Goal: Task Accomplishment & Management: Manage account settings

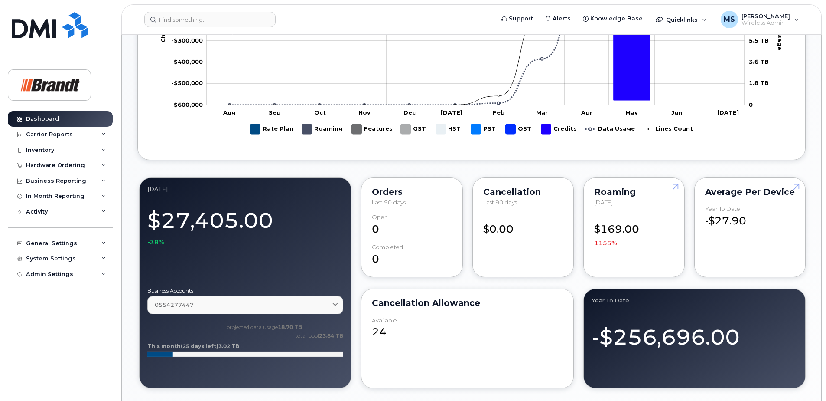
scroll to position [520, 0]
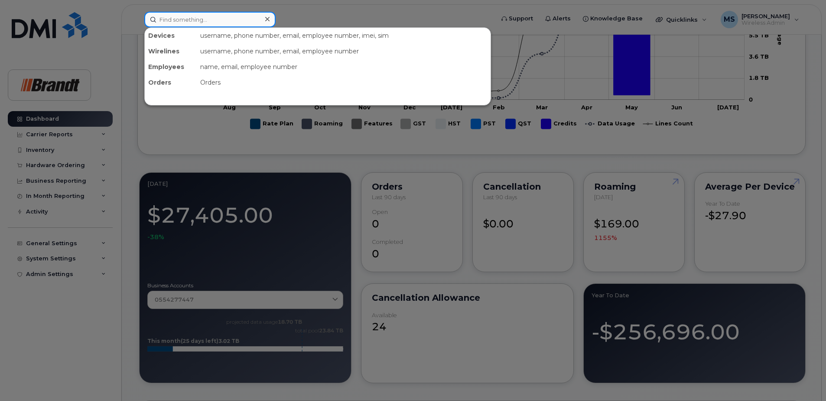
paste input "3065102044"
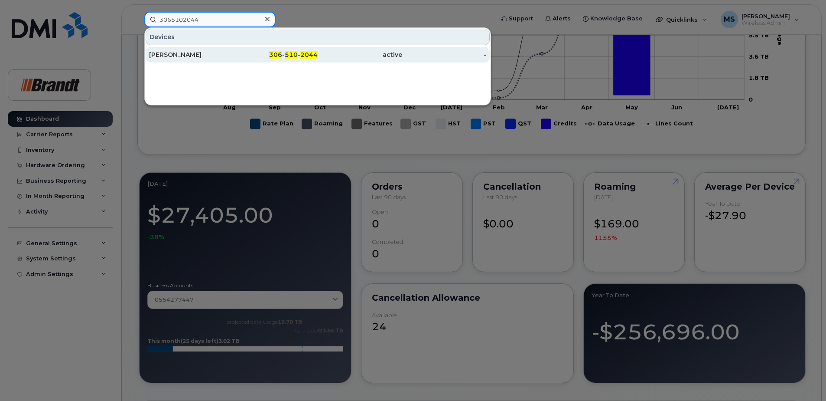
type input "3065102044"
click at [210, 53] on div "Arlyn Zacarias" at bounding box center [191, 54] width 85 height 9
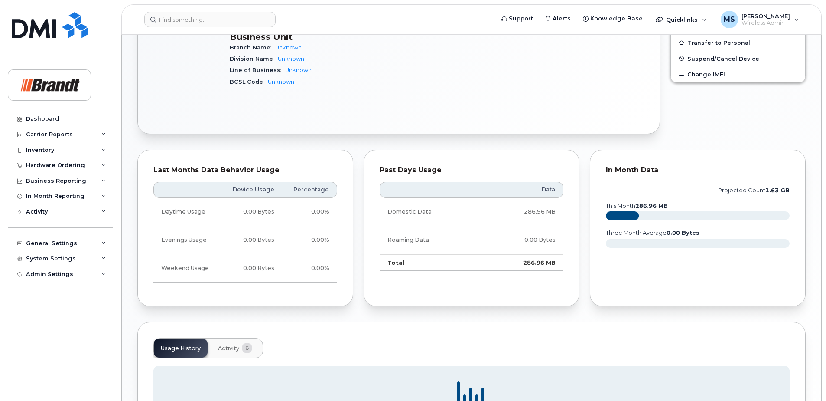
scroll to position [440, 0]
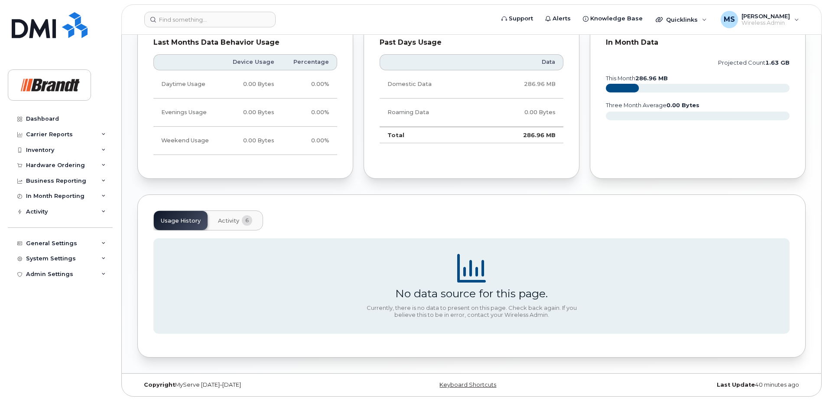
click at [235, 224] on span "Activity" at bounding box center [228, 220] width 21 height 7
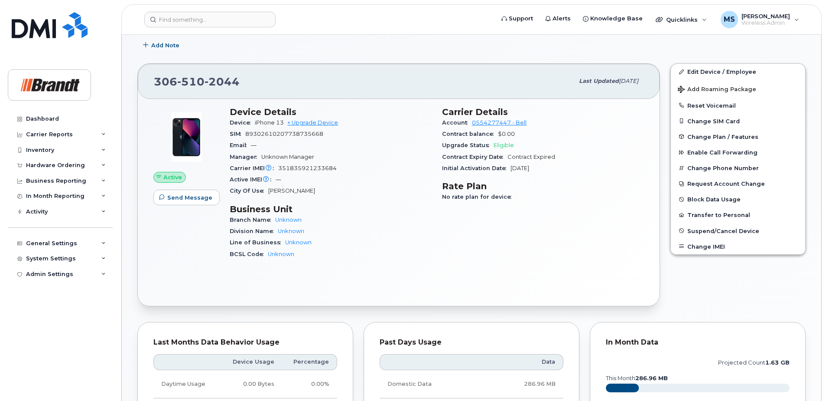
scroll to position [14, 0]
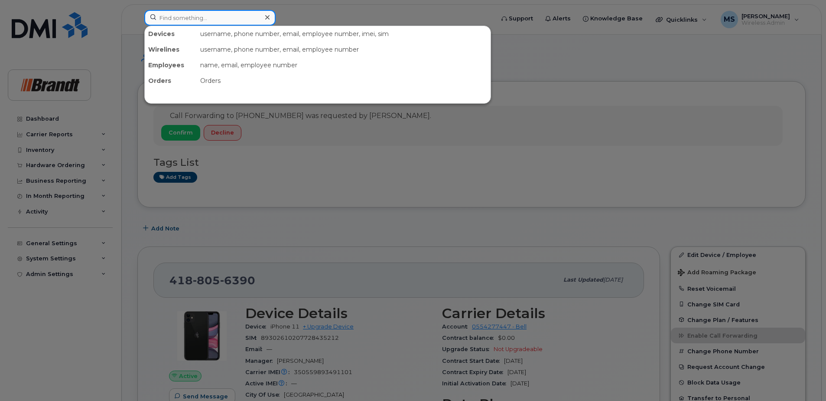
click at [245, 17] on input at bounding box center [209, 18] width 131 height 16
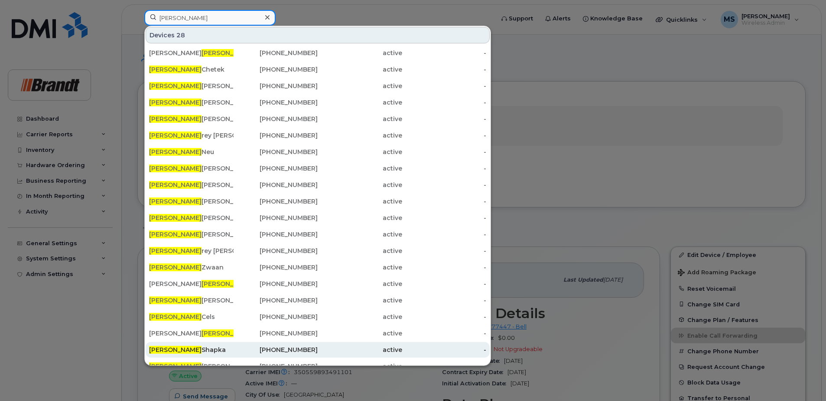
type input "jeff"
click at [311, 350] on div "403-634-8985" at bounding box center [276, 349] width 85 height 9
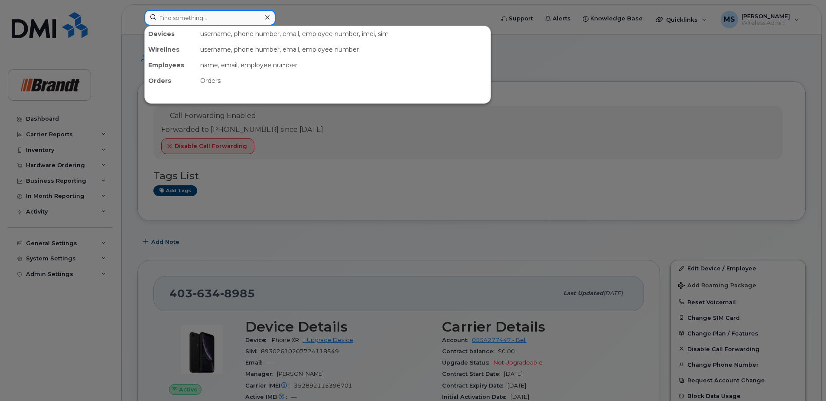
click at [238, 19] on input at bounding box center [209, 18] width 131 height 16
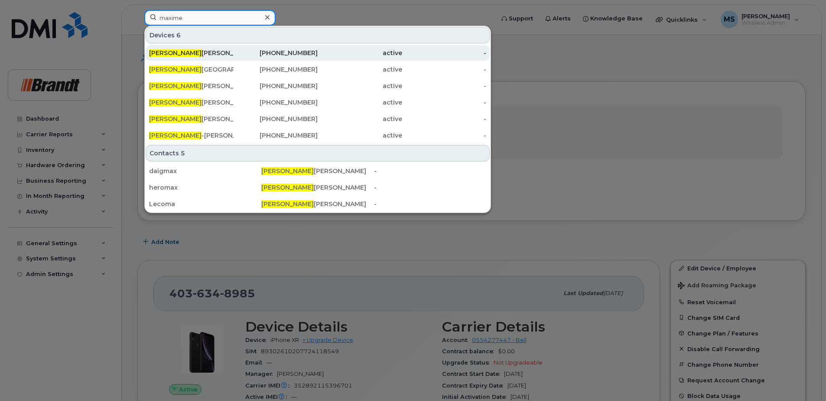
type input "maxime"
click at [190, 56] on div "Maxime Daigle" at bounding box center [191, 53] width 85 height 9
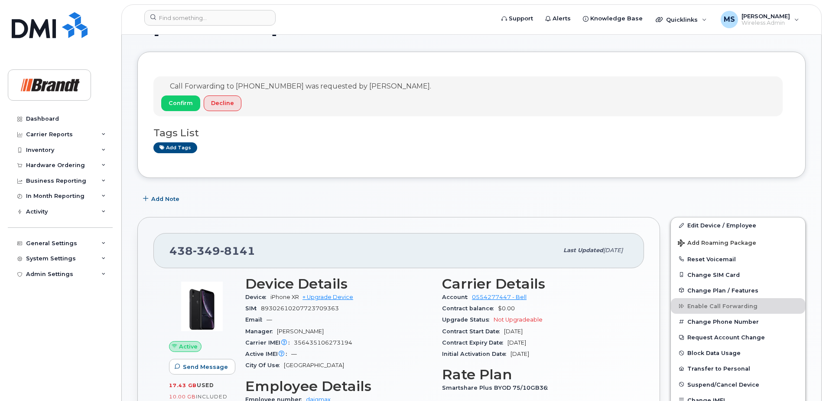
scroll to position [43, 0]
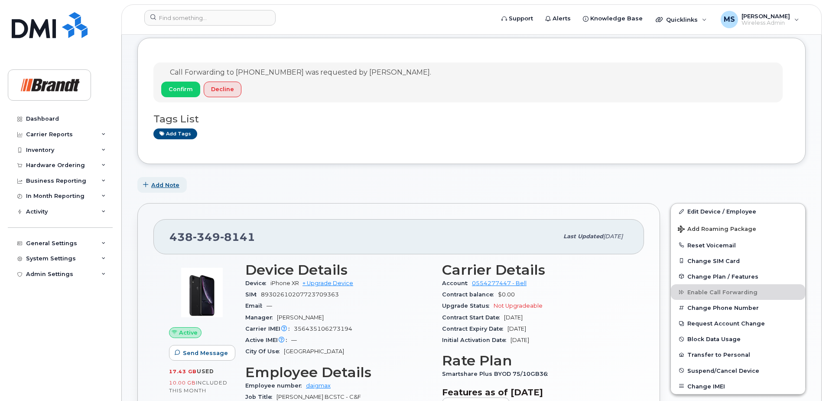
click at [164, 183] on span "Add Note" at bounding box center [165, 185] width 28 height 8
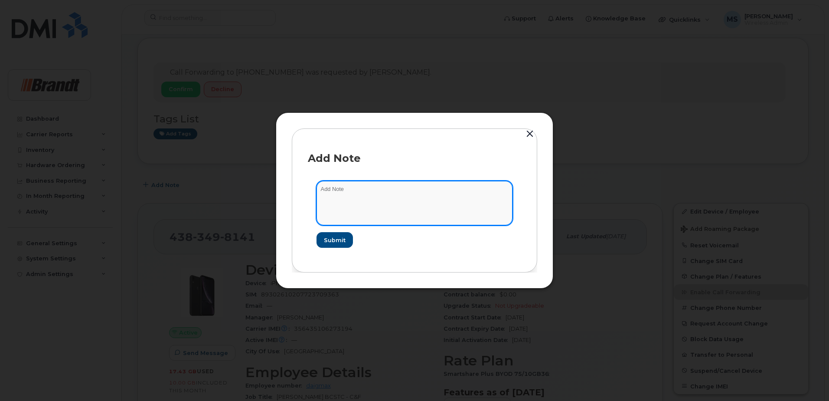
click at [465, 193] on textarea at bounding box center [414, 203] width 196 height 44
paste textarea "[PERSON_NAME]"
type textarea "will be [PERSON_NAME] waiting on payroll"
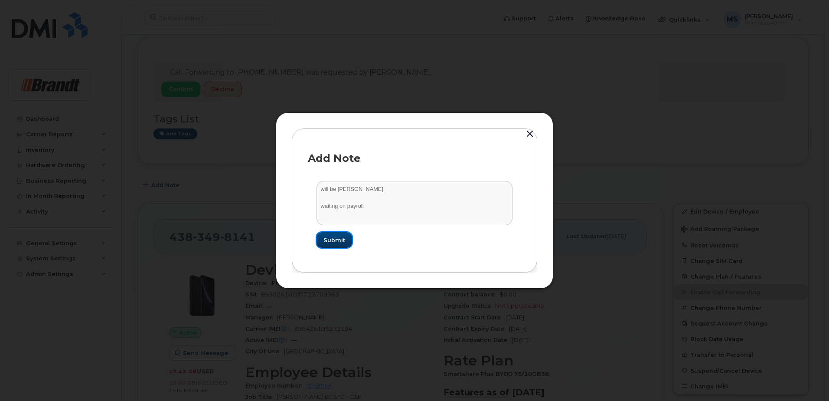
click at [336, 239] on span "Submit" at bounding box center [334, 240] width 22 height 8
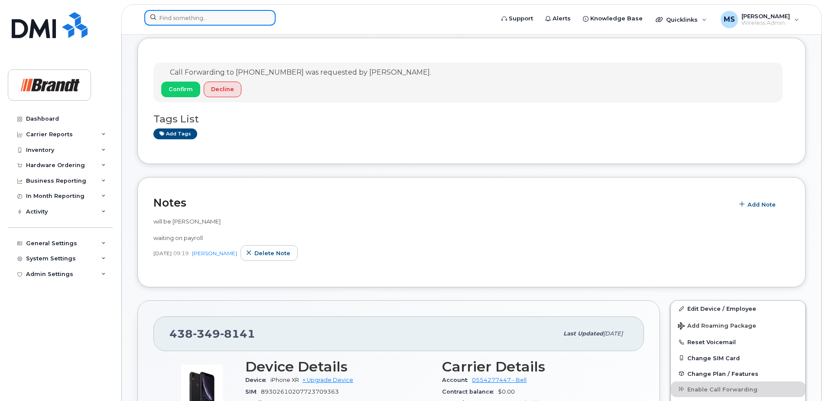
click at [238, 16] on input at bounding box center [209, 18] width 131 height 16
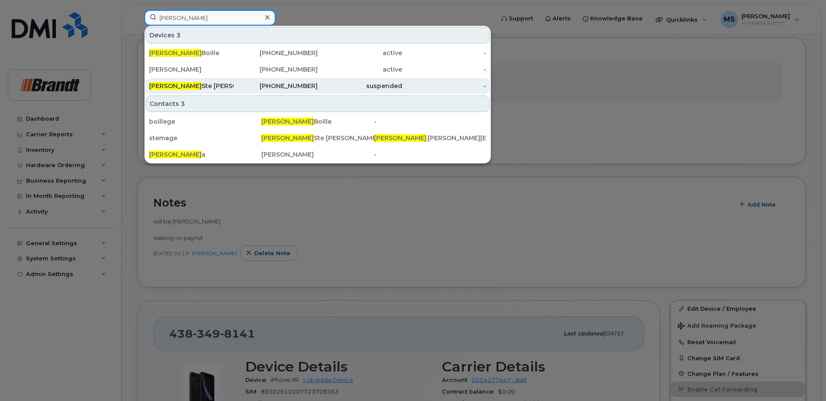
type input "georges"
click at [210, 82] on div "Georges Ste Marie" at bounding box center [191, 86] width 85 height 9
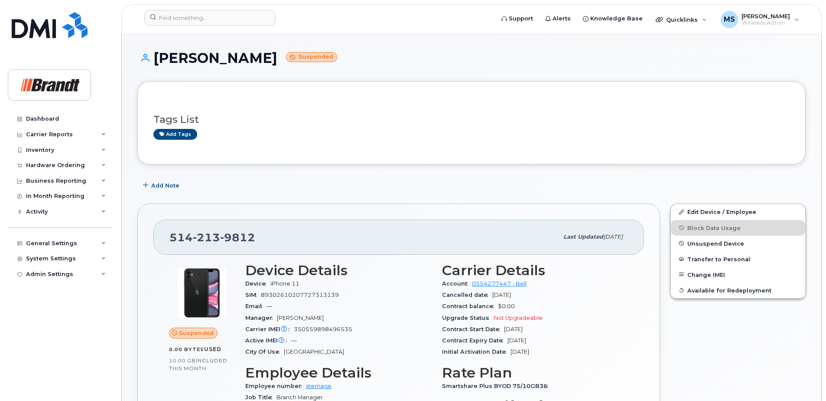
click at [679, 337] on div "Edit Device / Employee Block Data Usage Unsuspend Device Transfer to Personal C…" at bounding box center [739, 379] width 146 height 363
click at [247, 17] on input at bounding box center [209, 18] width 131 height 16
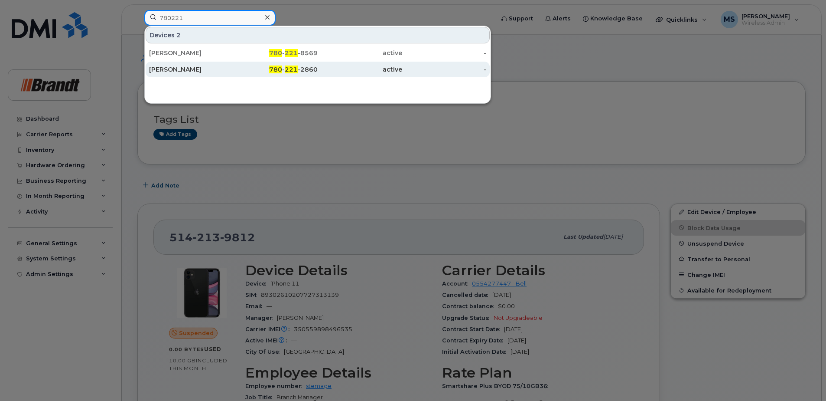
type input "780221"
click at [402, 74] on div "active" at bounding box center [444, 70] width 85 height 16
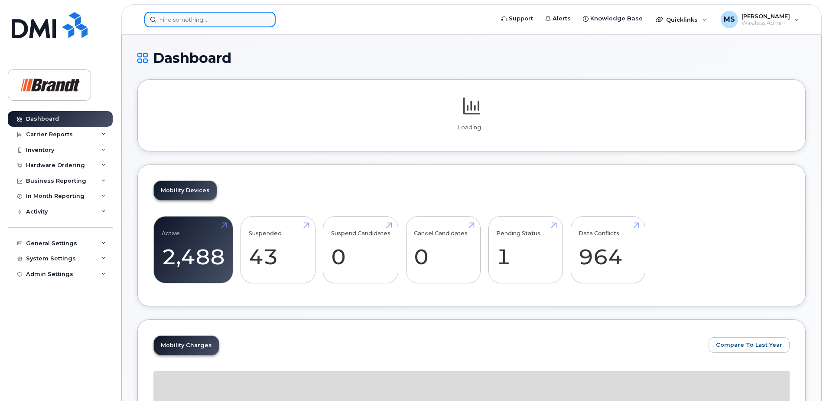
click at [227, 20] on input at bounding box center [209, 20] width 131 height 16
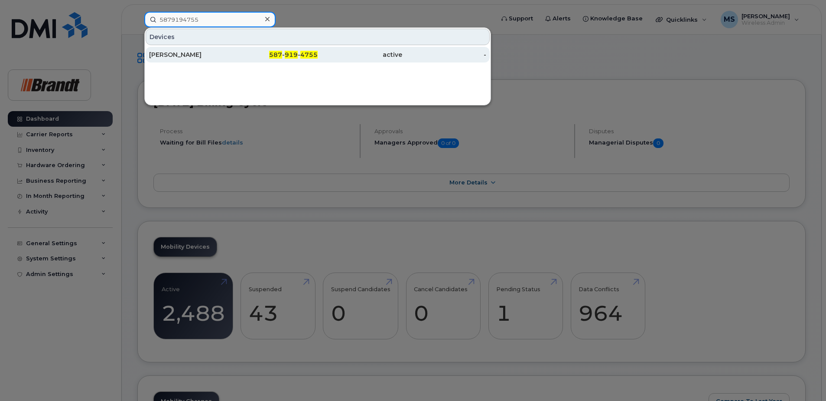
type input "5879194755"
click at [330, 57] on div "active" at bounding box center [360, 54] width 85 height 9
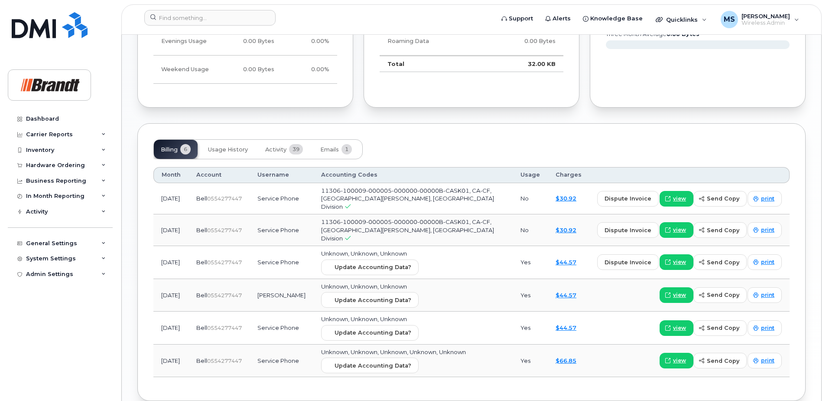
scroll to position [580, 0]
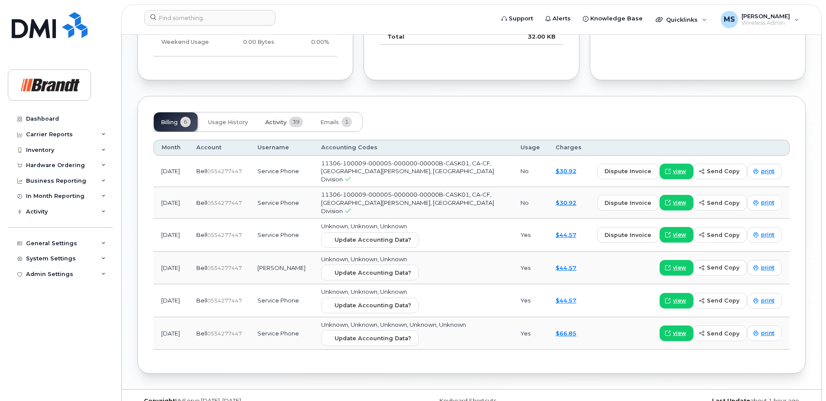
click at [281, 121] on span "Activity" at bounding box center [275, 122] width 21 height 7
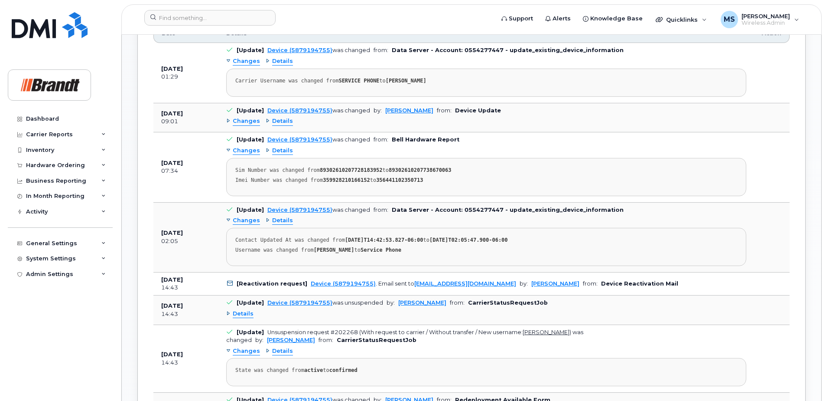
scroll to position [650, 0]
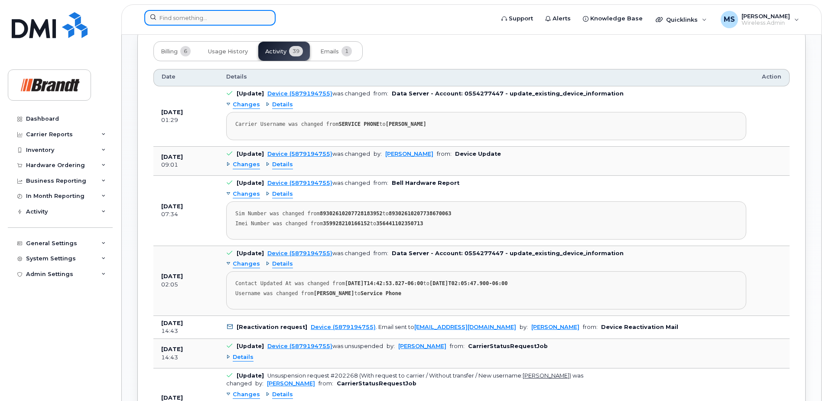
drag, startPoint x: 229, startPoint y: 18, endPoint x: 225, endPoint y: 15, distance: 5.3
click at [228, 17] on input at bounding box center [209, 18] width 131 height 16
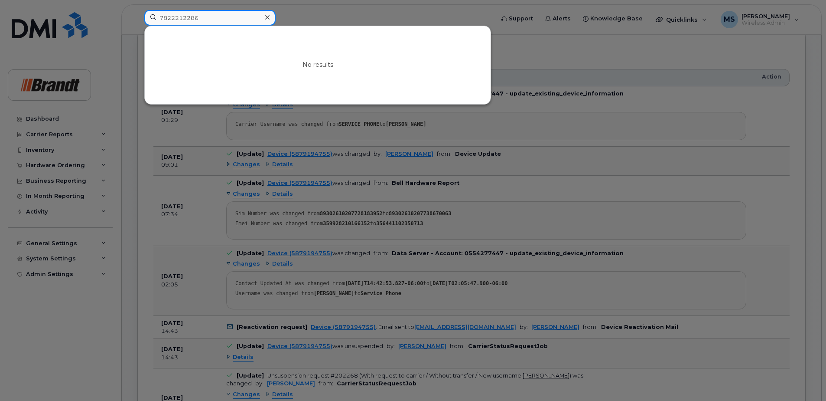
click at [224, 21] on input "7822212286" at bounding box center [209, 18] width 131 height 16
drag, startPoint x: 225, startPoint y: 16, endPoint x: 108, endPoint y: 16, distance: 117.1
click at [137, 16] on div "7822212286 No results" at bounding box center [316, 19] width 358 height 19
drag, startPoint x: 211, startPoint y: 15, endPoint x: 65, endPoint y: 16, distance: 145.7
click at [137, 16] on div "7822212286 No results" at bounding box center [316, 19] width 358 height 19
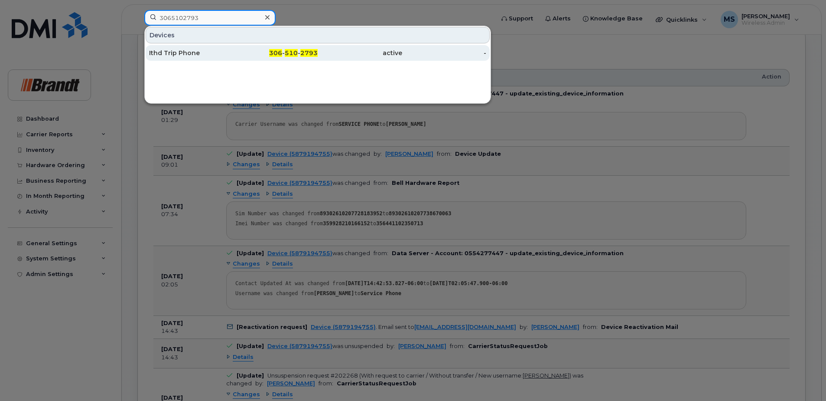
type input "3065102793"
click at [318, 48] on div "306 - 510 - 2793" at bounding box center [360, 53] width 85 height 16
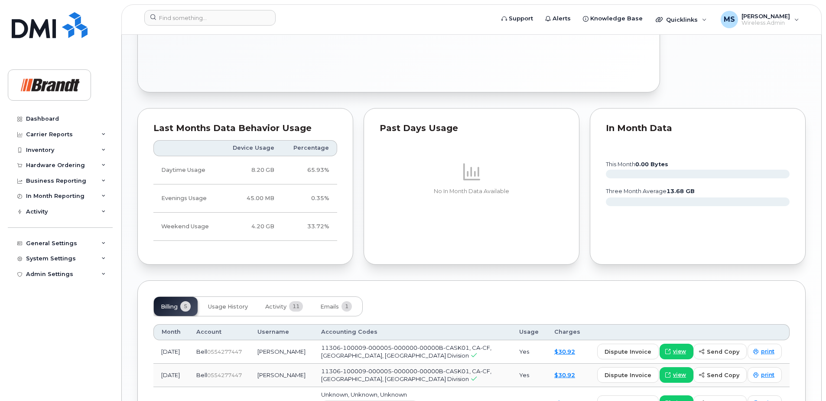
scroll to position [590, 0]
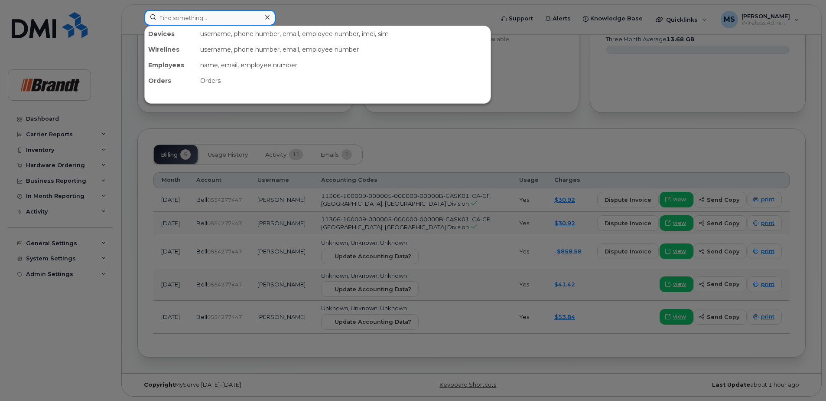
click at [267, 18] on div at bounding box center [209, 18] width 131 height 16
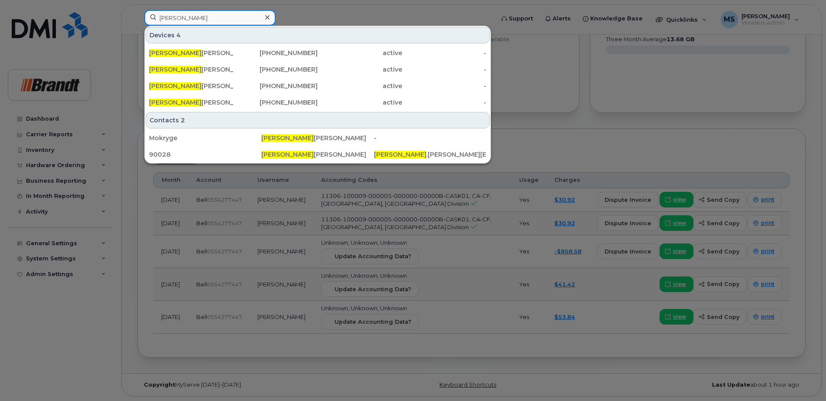
type input "[PERSON_NAME]"
drag, startPoint x: 402, startPoint y: 13, endPoint x: 416, endPoint y: 1, distance: 18.2
click at [402, 13] on div at bounding box center [413, 200] width 826 height 401
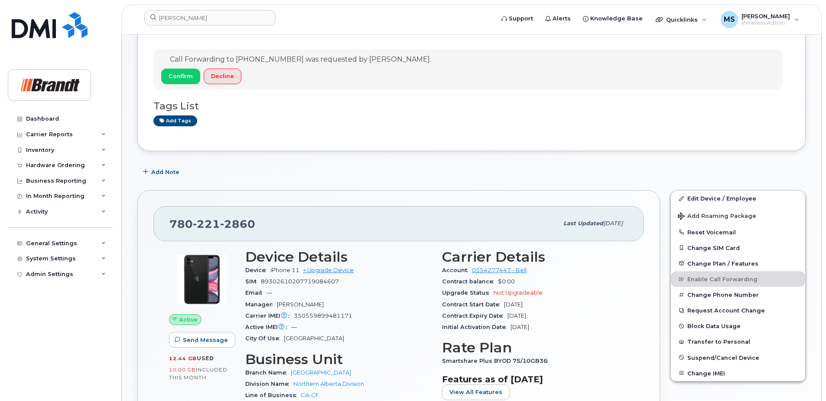
scroll to position [0, 0]
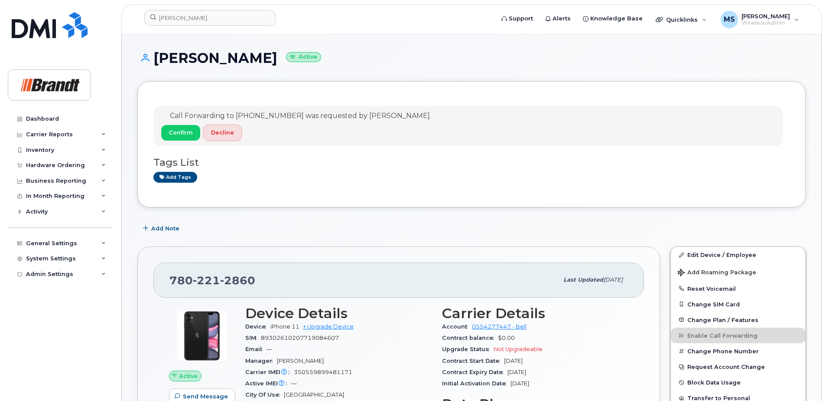
click at [214, 132] on span "Decline" at bounding box center [222, 132] width 23 height 8
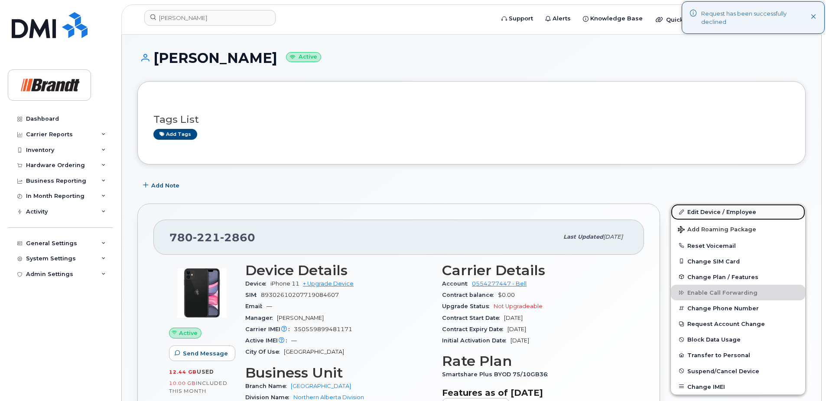
click at [722, 214] on link "Edit Device / Employee" at bounding box center [738, 212] width 134 height 16
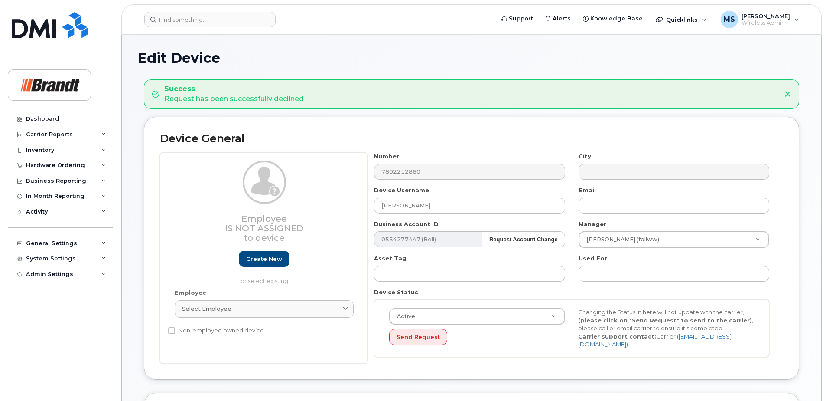
select select "34499230"
select select "34499245"
select select "35155013"
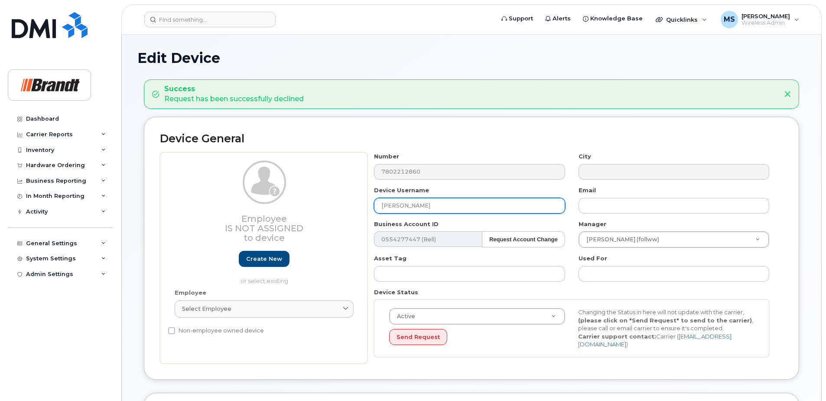
drag, startPoint x: 0, startPoint y: 0, endPoint x: 283, endPoint y: 197, distance: 344.7
click at [320, 199] on div "Employee Is not assigned to device Create new or select existing Employee Selec…" at bounding box center [471, 257] width 623 height 211
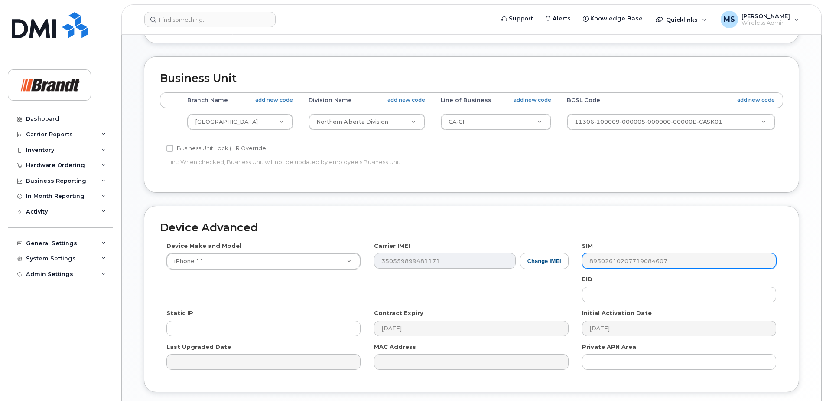
scroll to position [396, 0]
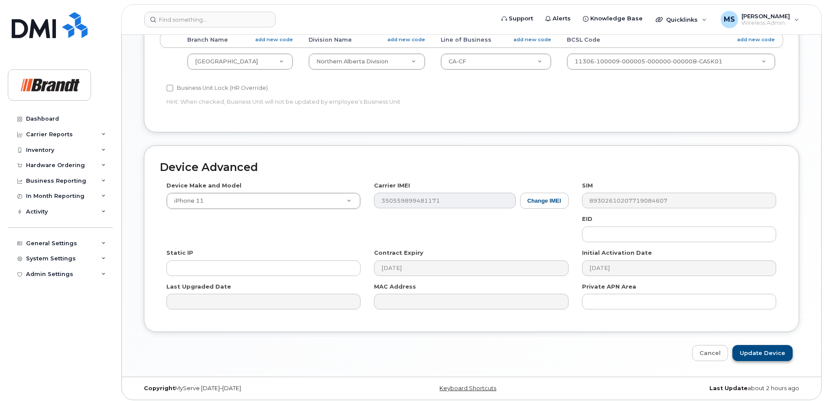
type input "[PERSON_NAME]"
click at [744, 346] on input "Update Device" at bounding box center [763, 353] width 60 height 16
type input "Saving..."
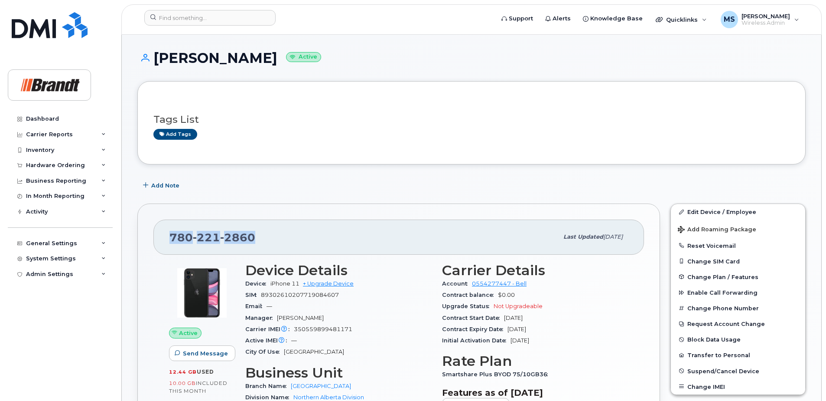
drag, startPoint x: 265, startPoint y: 241, endPoint x: 172, endPoint y: 238, distance: 93.3
click at [172, 238] on div "[PHONE_NUMBER]" at bounding box center [364, 237] width 389 height 18
drag, startPoint x: 172, startPoint y: 238, endPoint x: 213, endPoint y: 239, distance: 41.2
copy span "[PHONE_NUMBER]"
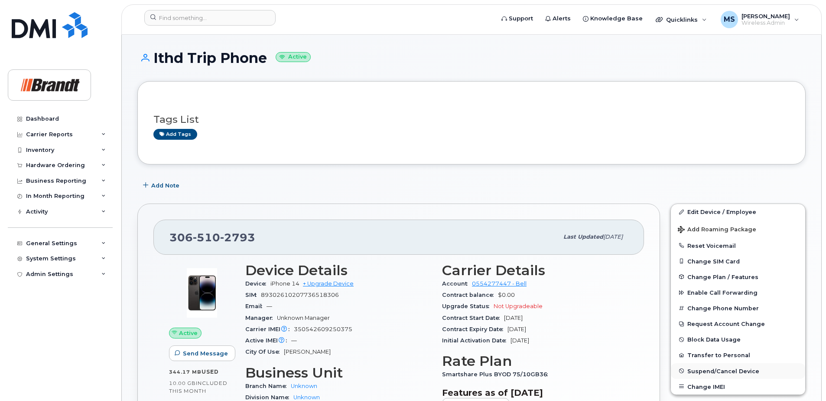
click at [728, 375] on button "Suspend/Cancel Device" at bounding box center [738, 371] width 134 height 16
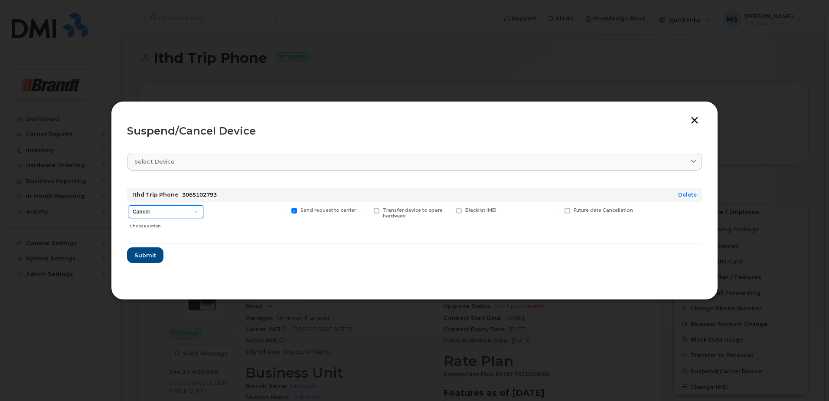
click at [164, 217] on select "Cancel Suspend - Extend Suspension Suspend - Reduced Rate Suspend - Full Rate S…" at bounding box center [166, 211] width 75 height 13
select select "[object Object]"
click at [129, 205] on select "Cancel Suspend - Extend Suspension Suspend - Reduced Rate Suspend - Full Rate S…" at bounding box center [166, 211] width 75 height 13
click at [223, 220] on div "Available for new activations/redeployments" at bounding box center [247, 217] width 80 height 31
drag, startPoint x: 228, startPoint y: 215, endPoint x: 202, endPoint y: 230, distance: 29.7
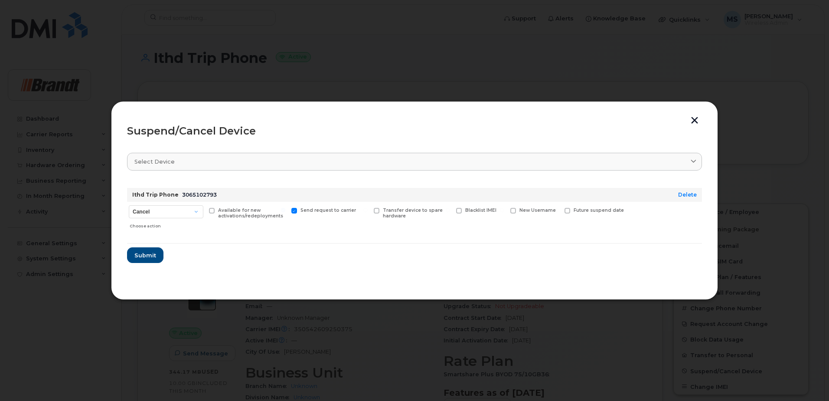
click at [227, 215] on span "Available for new activations/redeployments" at bounding box center [250, 212] width 65 height 11
click at [203, 212] on input "Available for new activations/redeployments" at bounding box center [201, 210] width 4 height 4
checkbox input "true"
click at [156, 256] on button "Submit" at bounding box center [145, 255] width 36 height 16
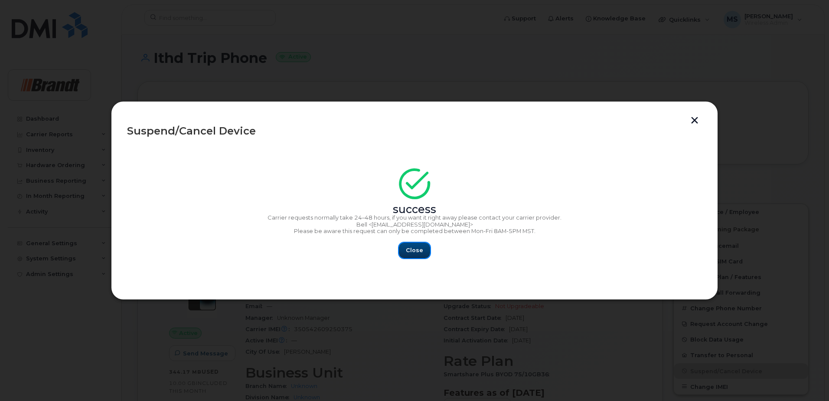
drag, startPoint x: 414, startPoint y: 250, endPoint x: 312, endPoint y: 249, distance: 102.3
click at [414, 250] on span "Close" at bounding box center [414, 250] width 17 height 8
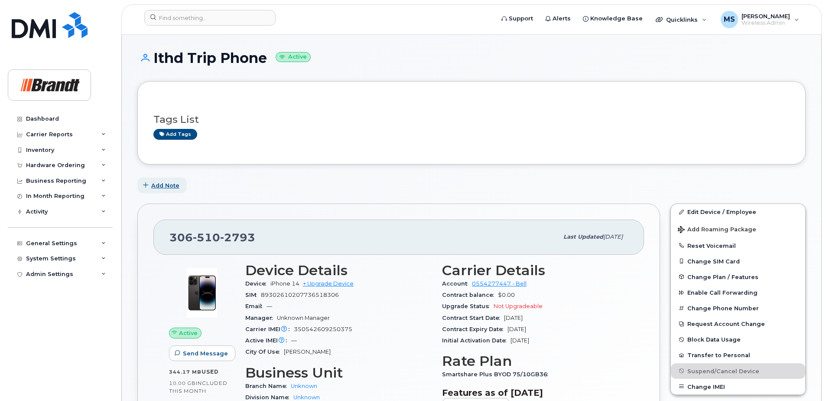
click at [158, 189] on span "Add Note" at bounding box center [165, 185] width 28 height 8
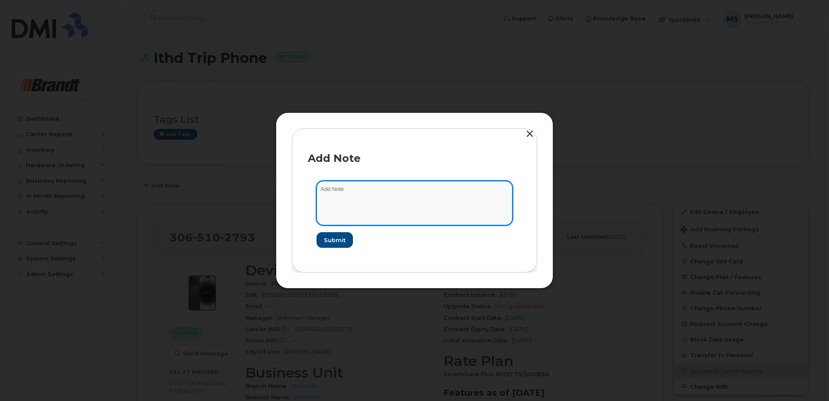
click at [365, 199] on textarea at bounding box center [414, 203] width 196 height 44
type textarea "line used for [DEMOGRAPHIC_DATA] travel of IT employees. Currently no device is…"
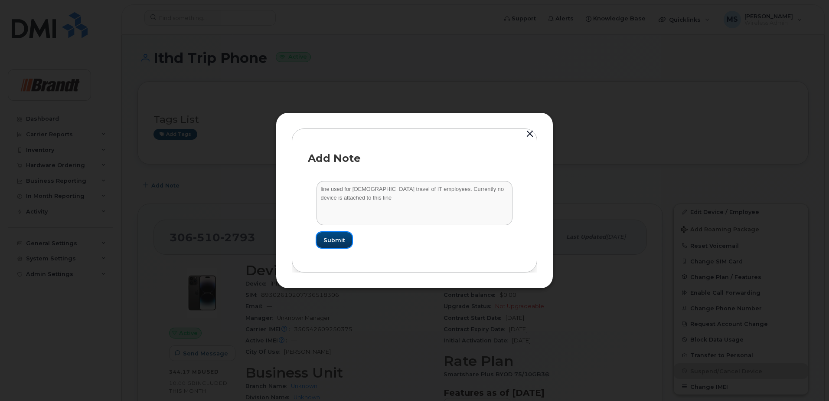
click at [337, 235] on button "Submit" at bounding box center [334, 240] width 36 height 16
